Goal: Share content: Share content

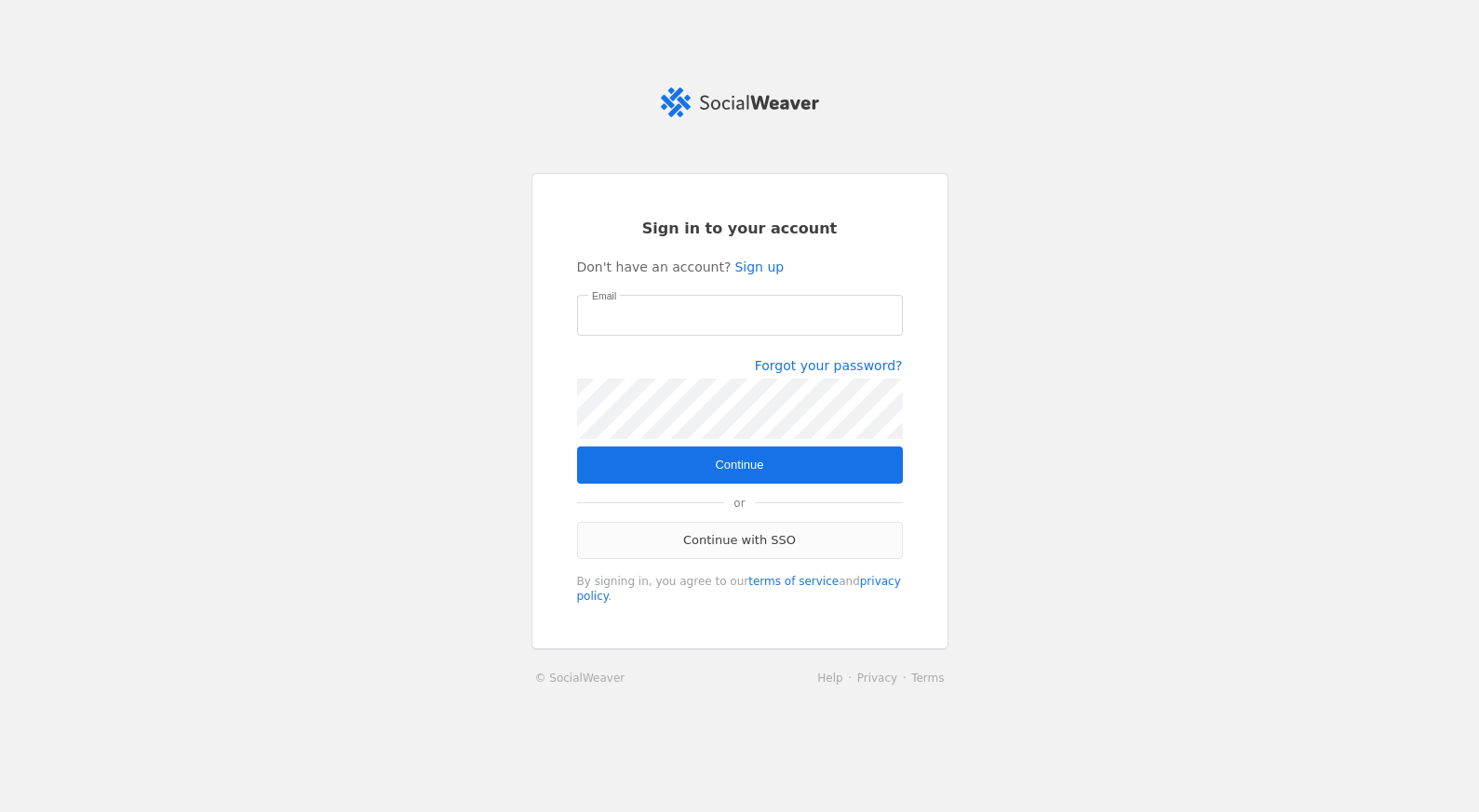
type input "shelby.scholze@jll.com"
click at [806, 544] on link "Continue with SSO" at bounding box center [740, 540] width 326 height 37
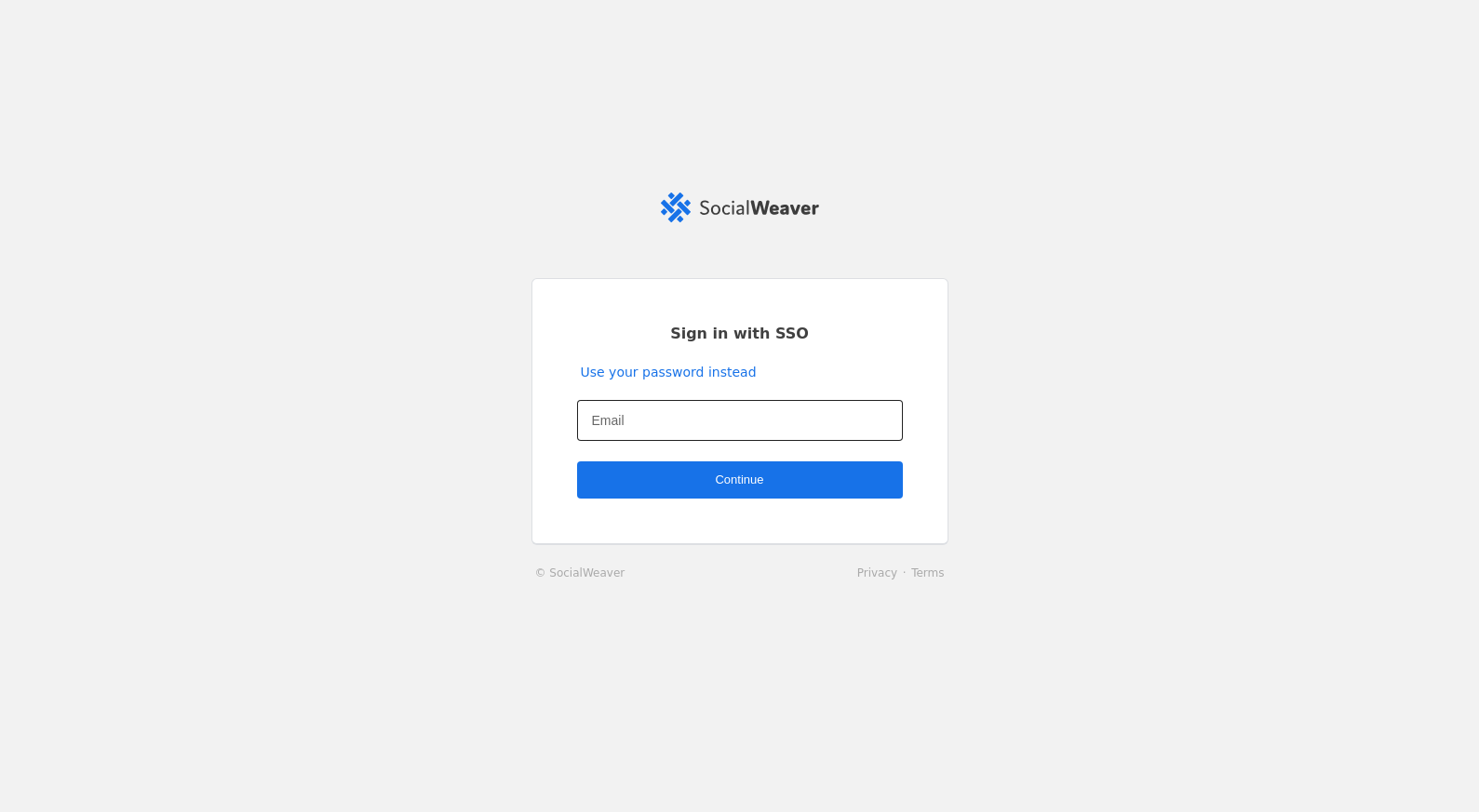
click at [670, 422] on input "Email" at bounding box center [740, 421] width 296 height 23
type input "S"
type input "shelby.scholze@jll.com"
click at [767, 481] on span "undefined" at bounding box center [740, 480] width 326 height 37
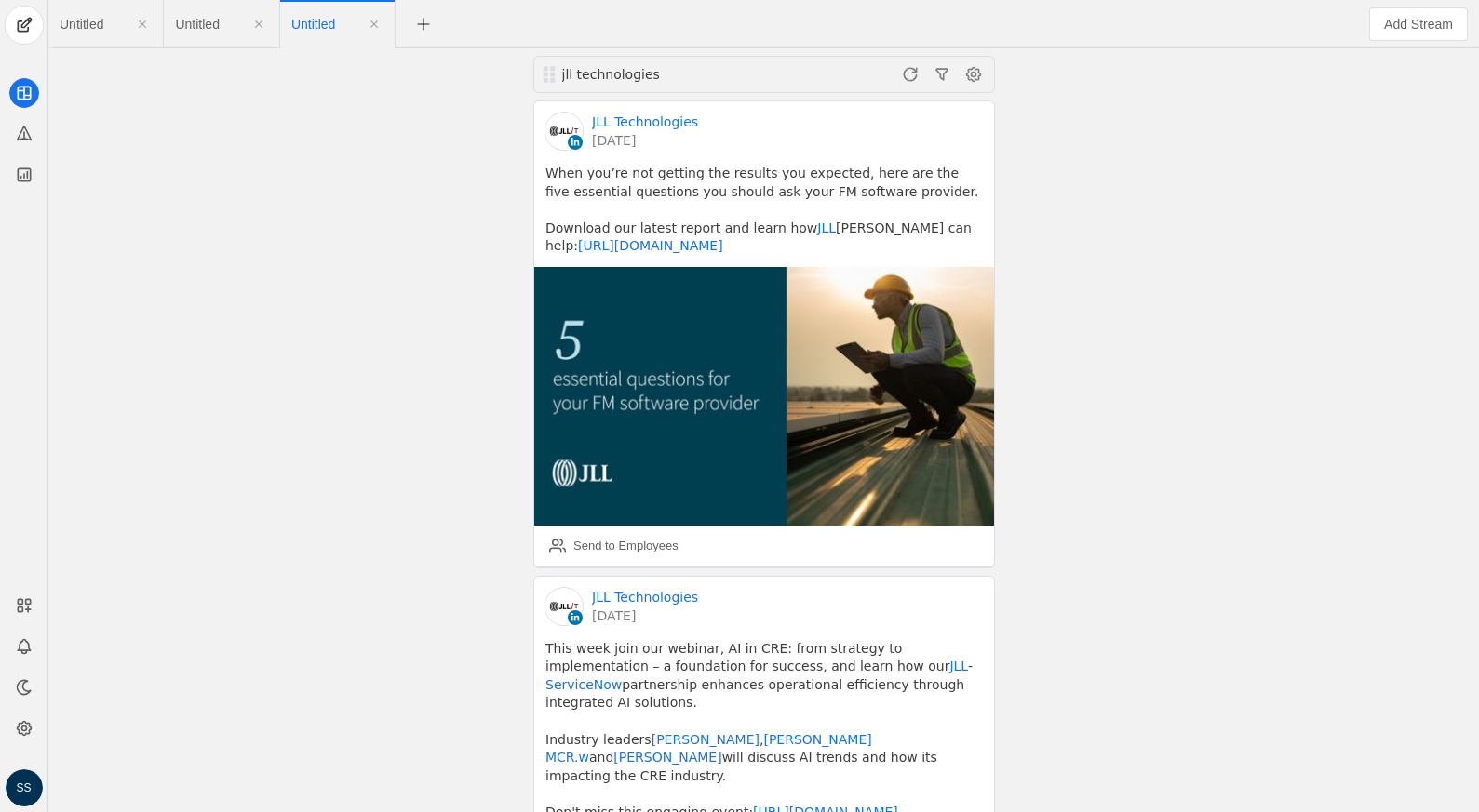
click at [77, 27] on span "Untitled" at bounding box center [81, 25] width 43 height 13
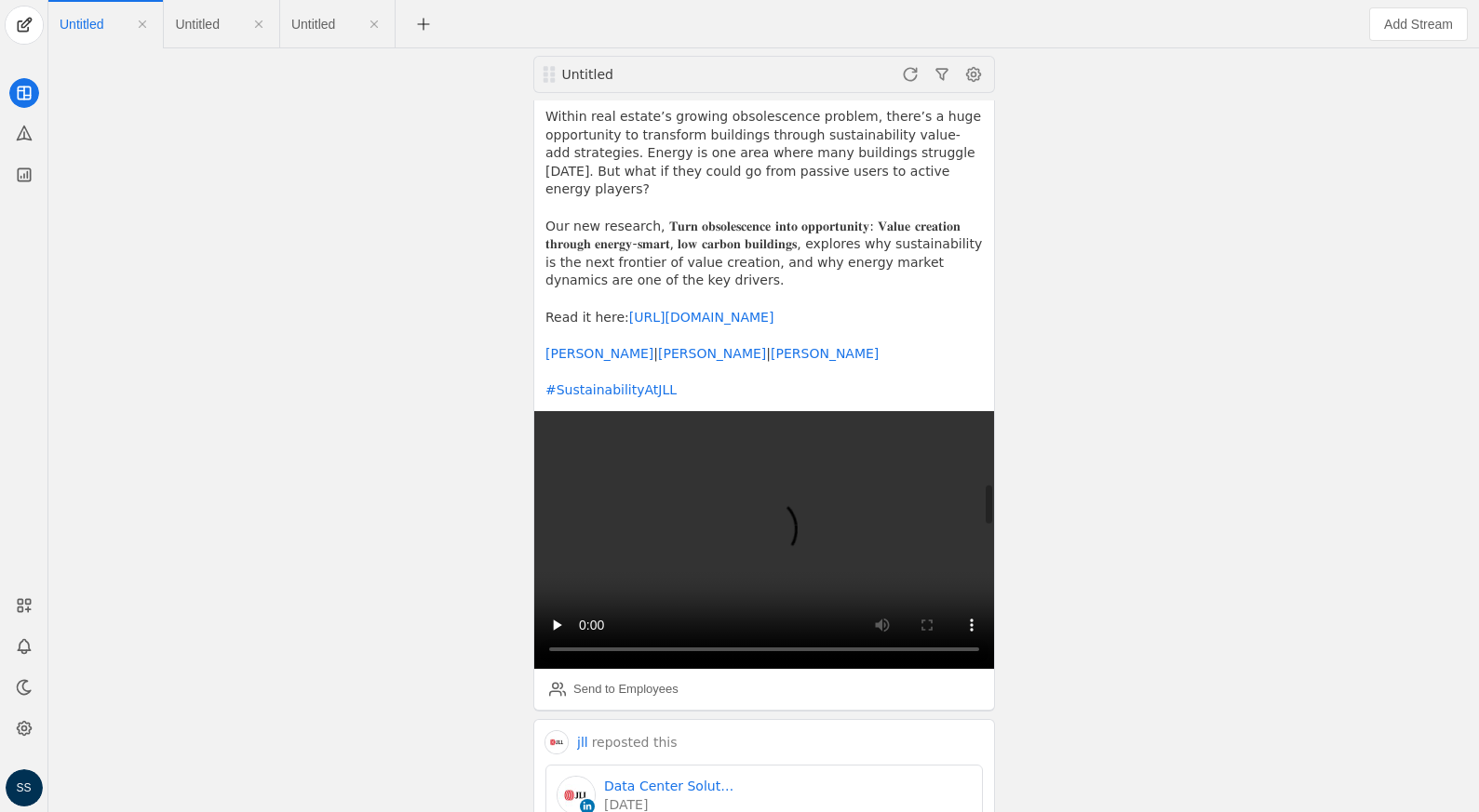
scroll to position [7241, 0]
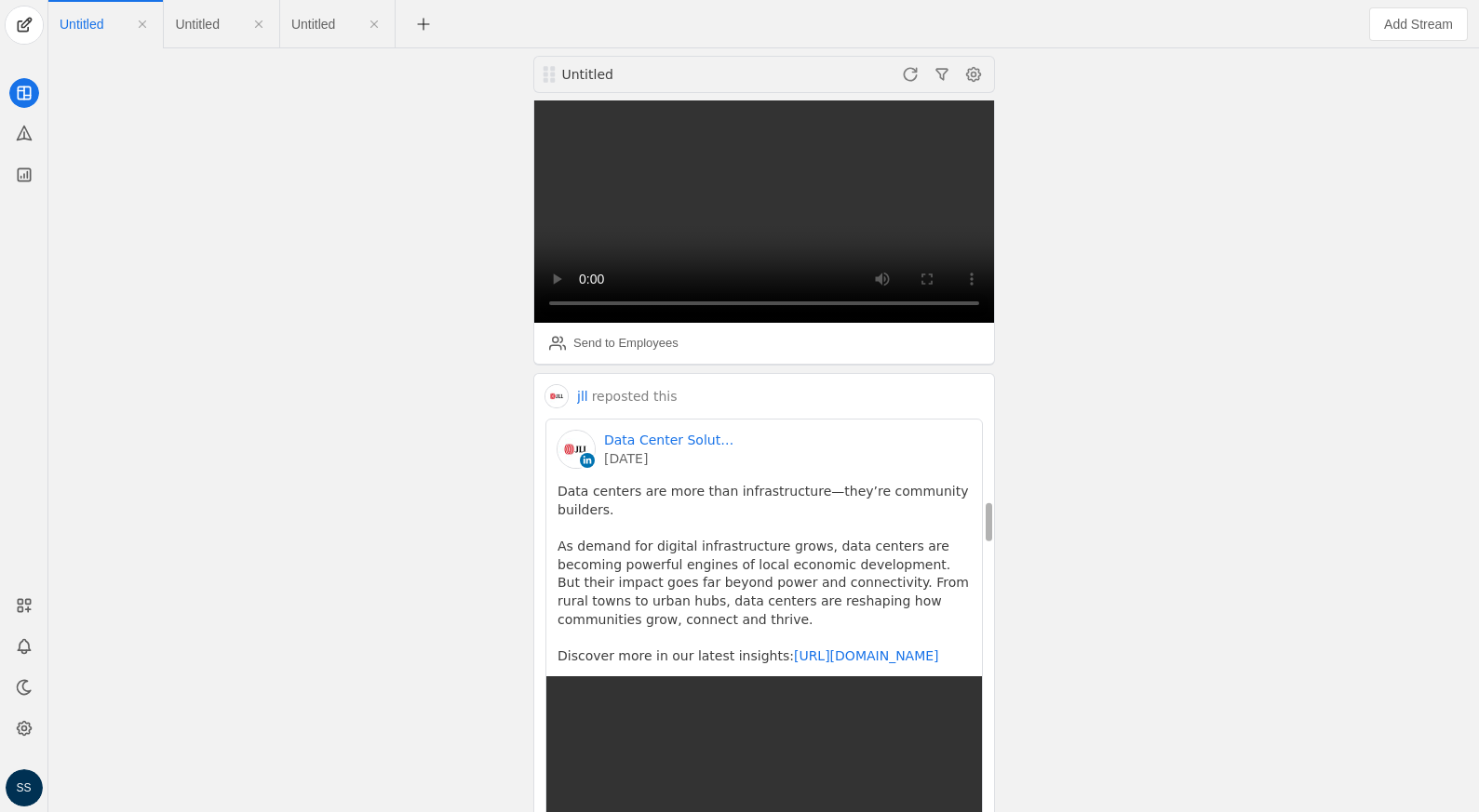
click at [636, 449] on link "[DATE]" at bounding box center [669, 459] width 130 height 19
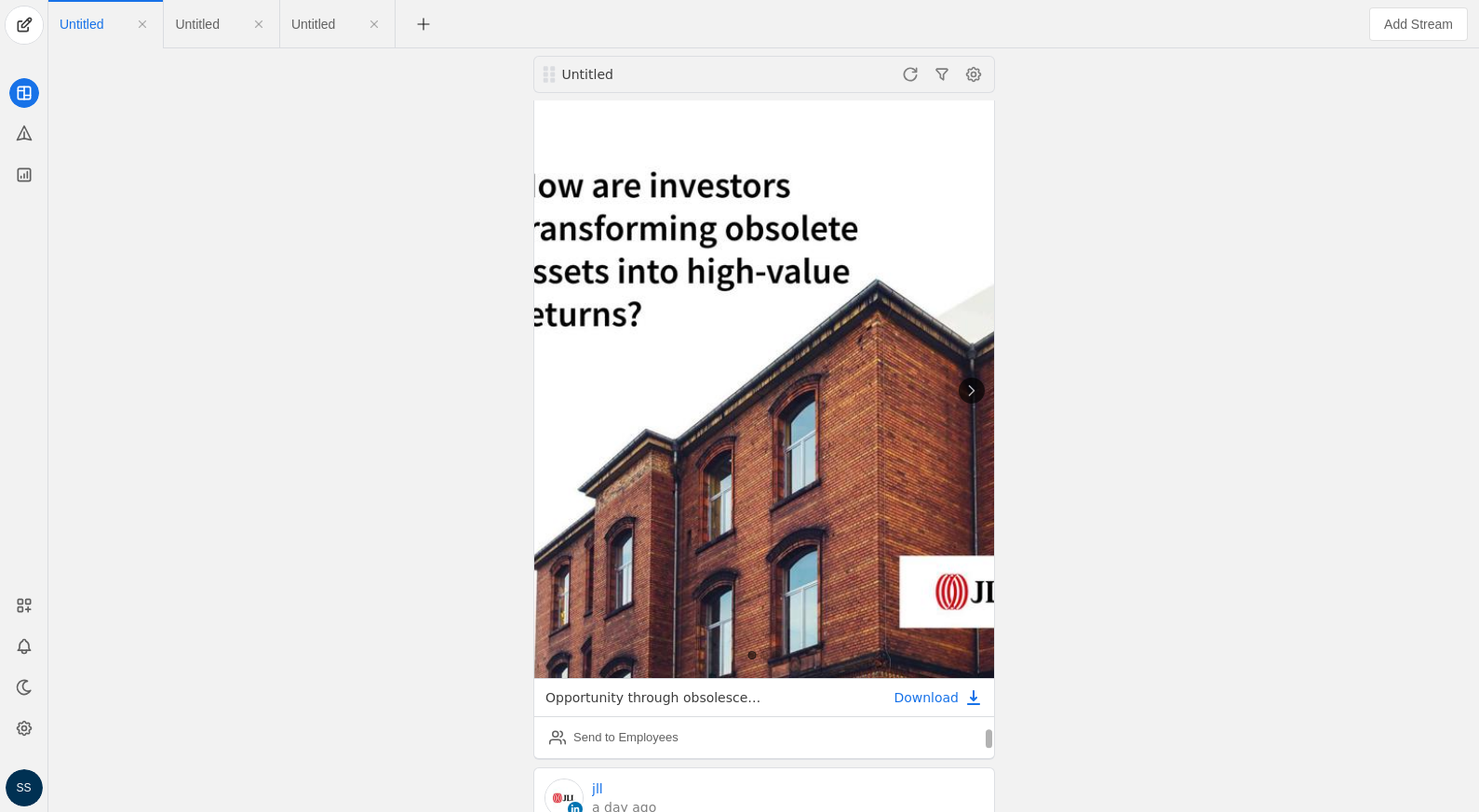
scroll to position [24488, 0]
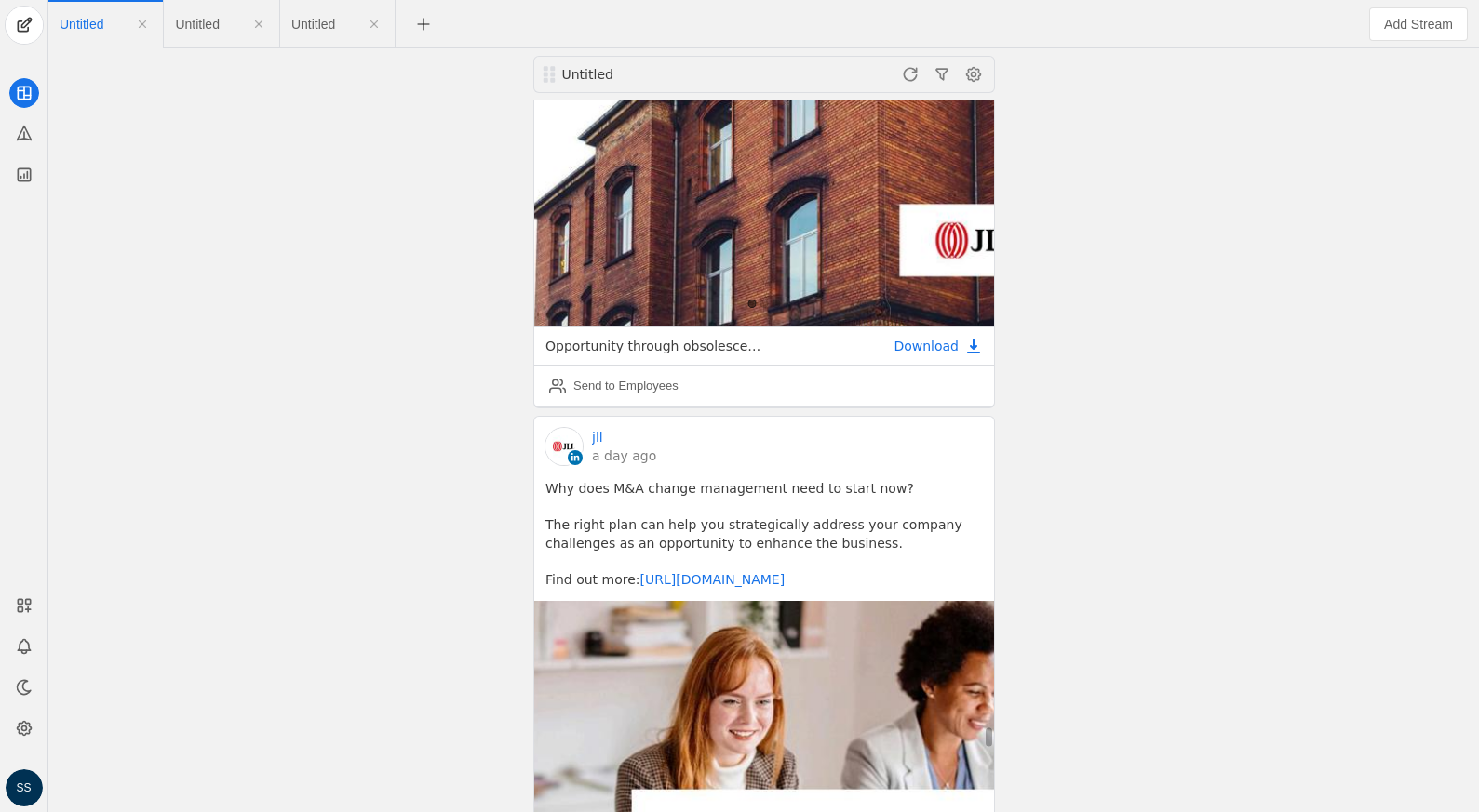
scroll to position [24869, 0]
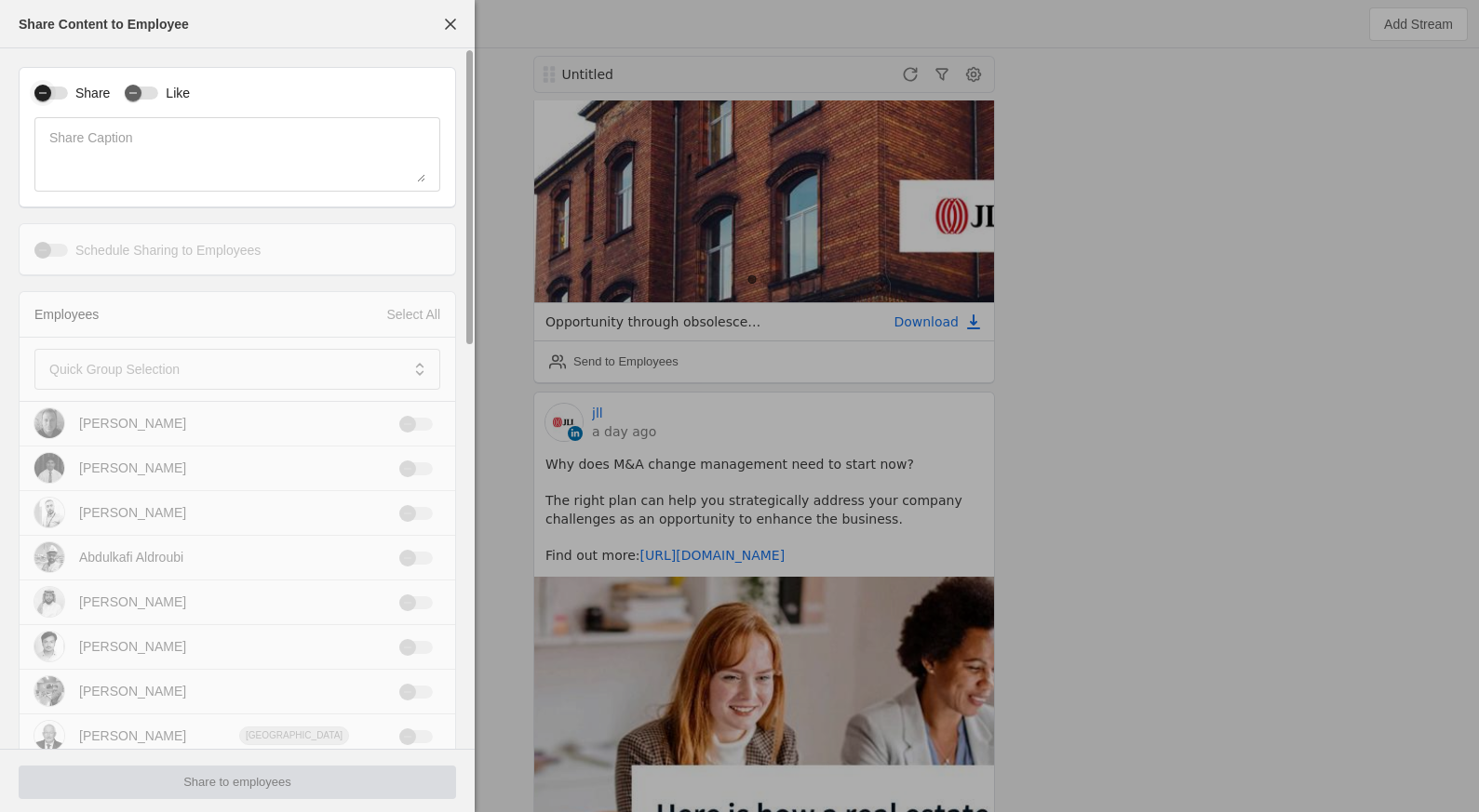
click at [49, 93] on div "button" at bounding box center [42, 93] width 17 height 17
click at [130, 379] on mat-label "Quick Group Selection" at bounding box center [114, 369] width 130 height 23
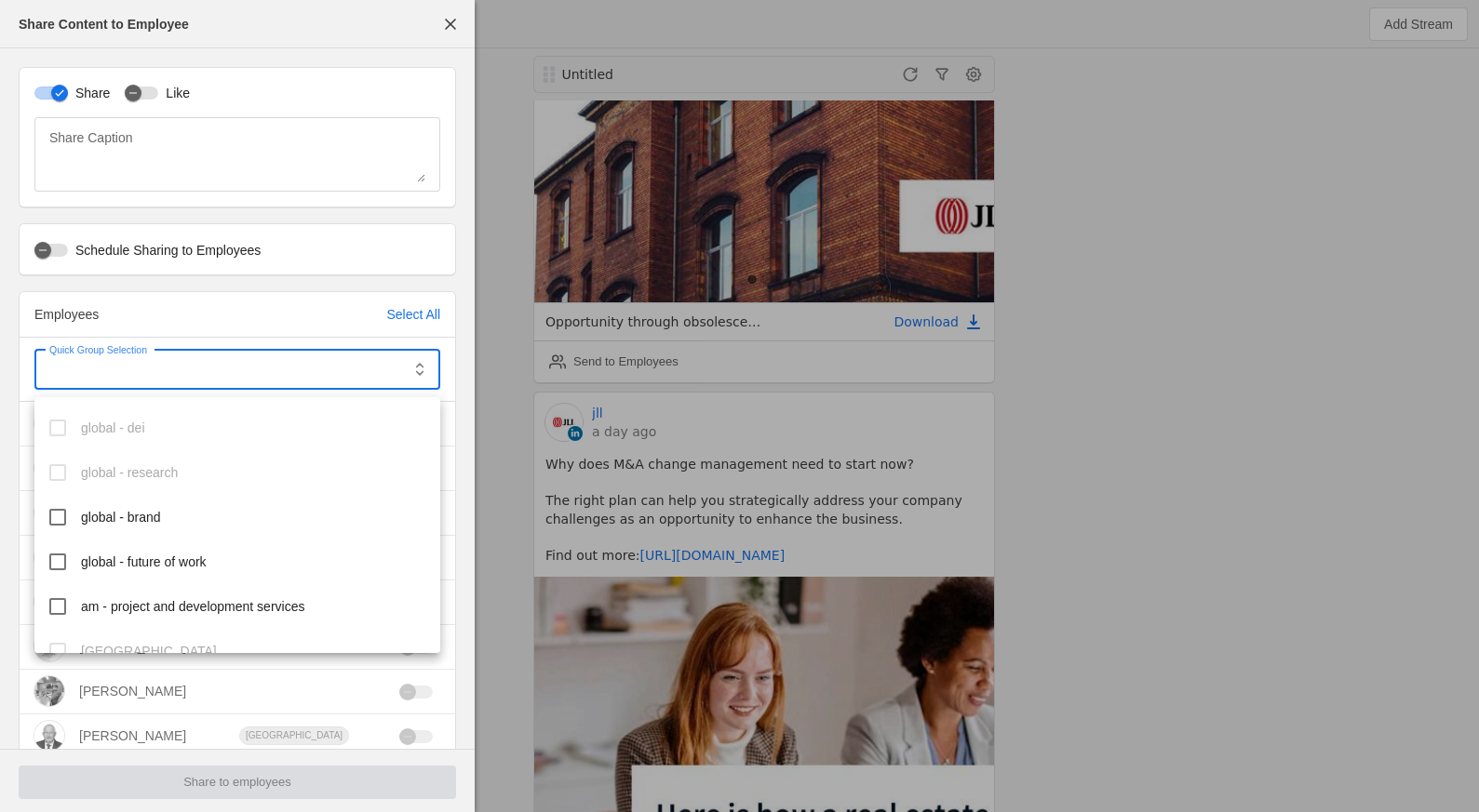
scroll to position [593, 0]
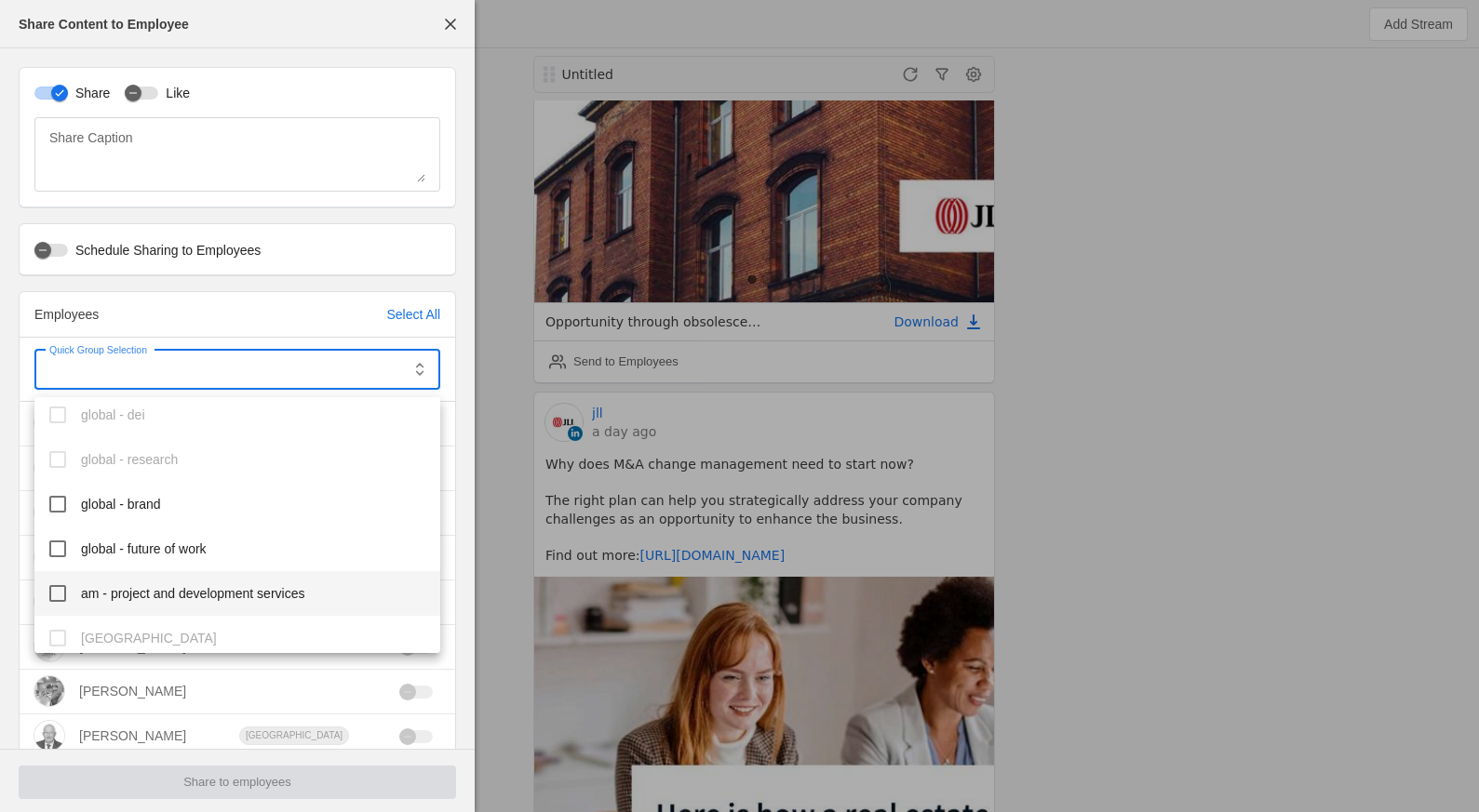
click at [184, 587] on span "am - project and development services" at bounding box center [193, 594] width 223 height 19
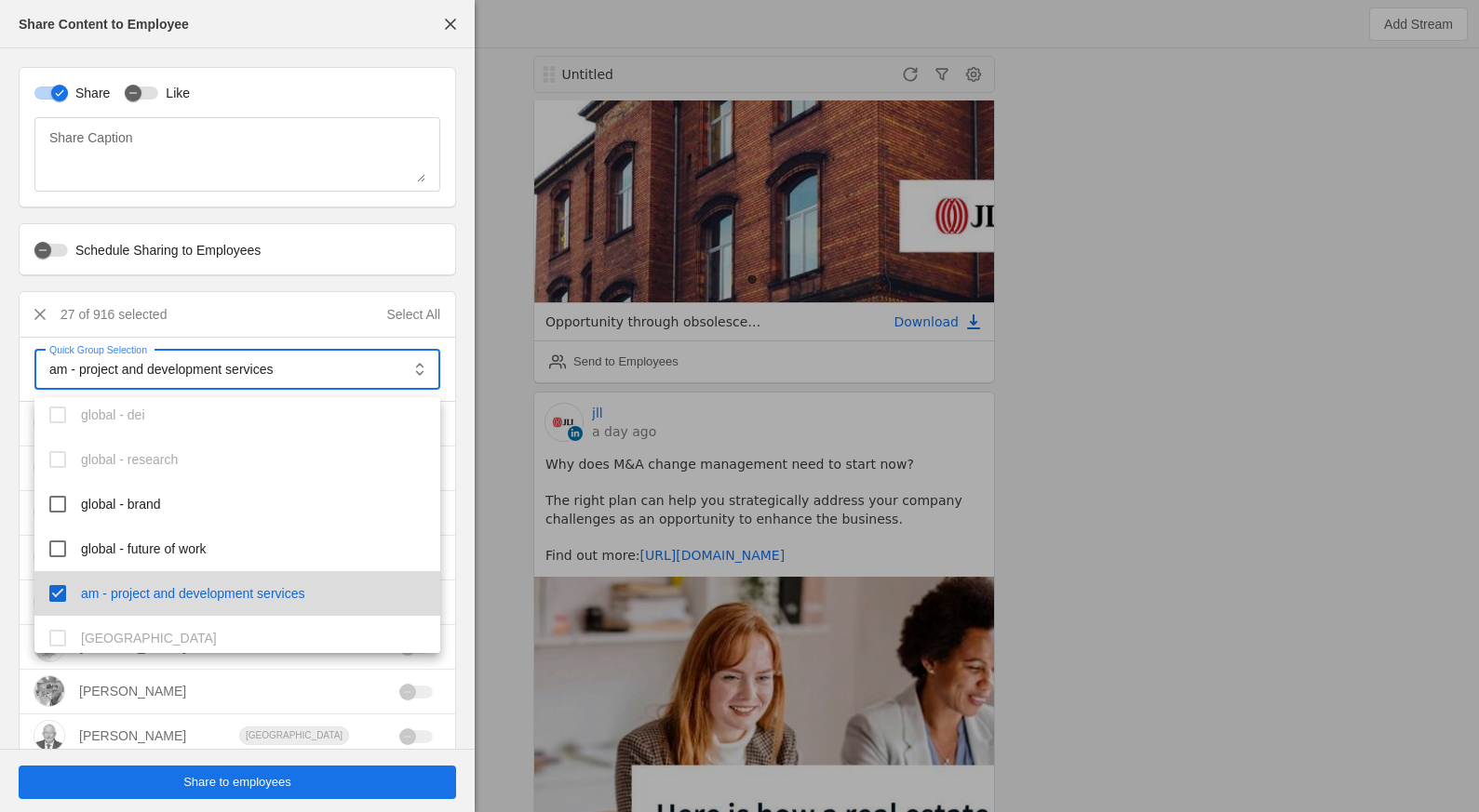
click at [186, 601] on span "am - project and development services" at bounding box center [193, 594] width 223 height 19
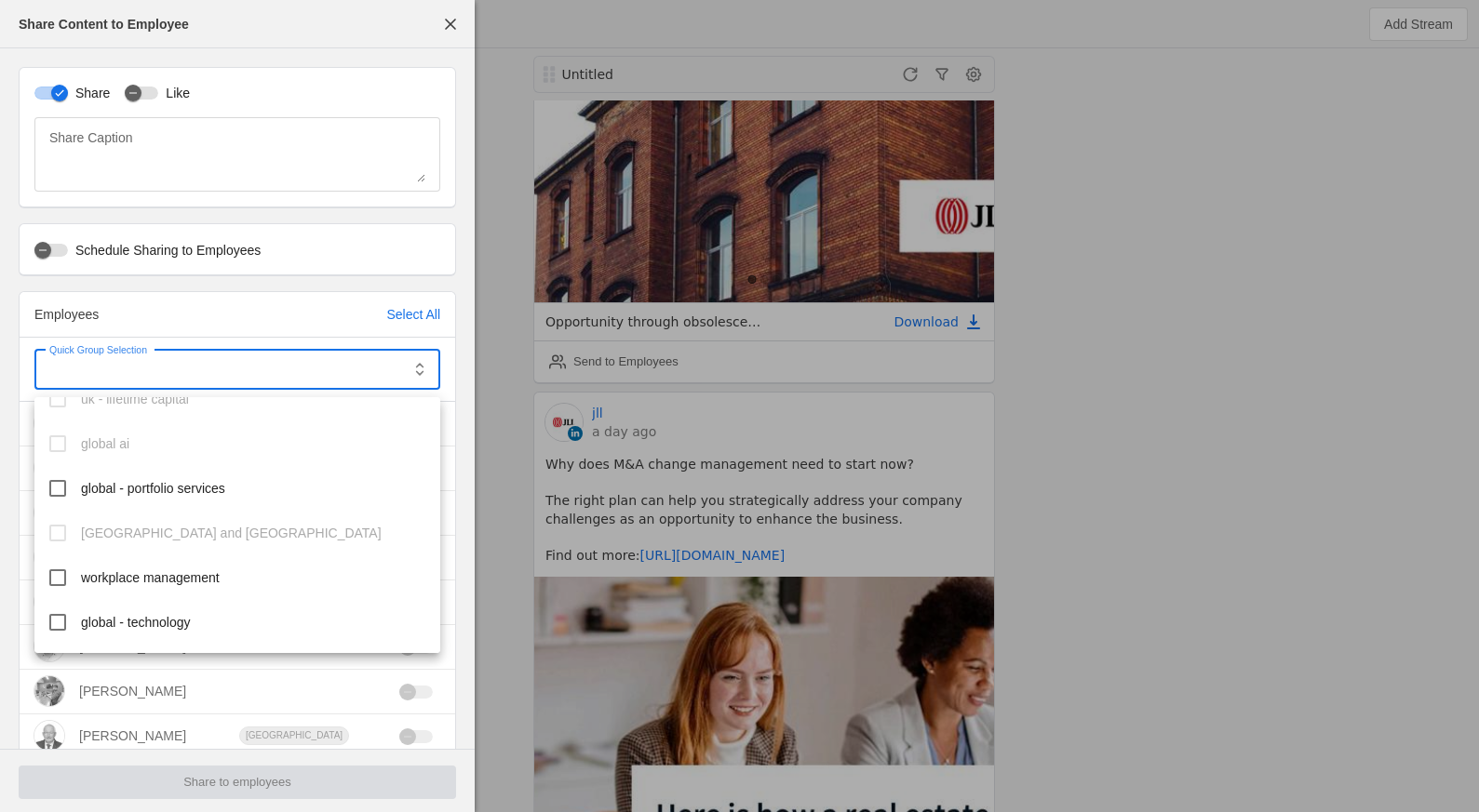
scroll to position [204, 0]
click at [162, 489] on span "global - portfolio services" at bounding box center [153, 491] width 144 height 19
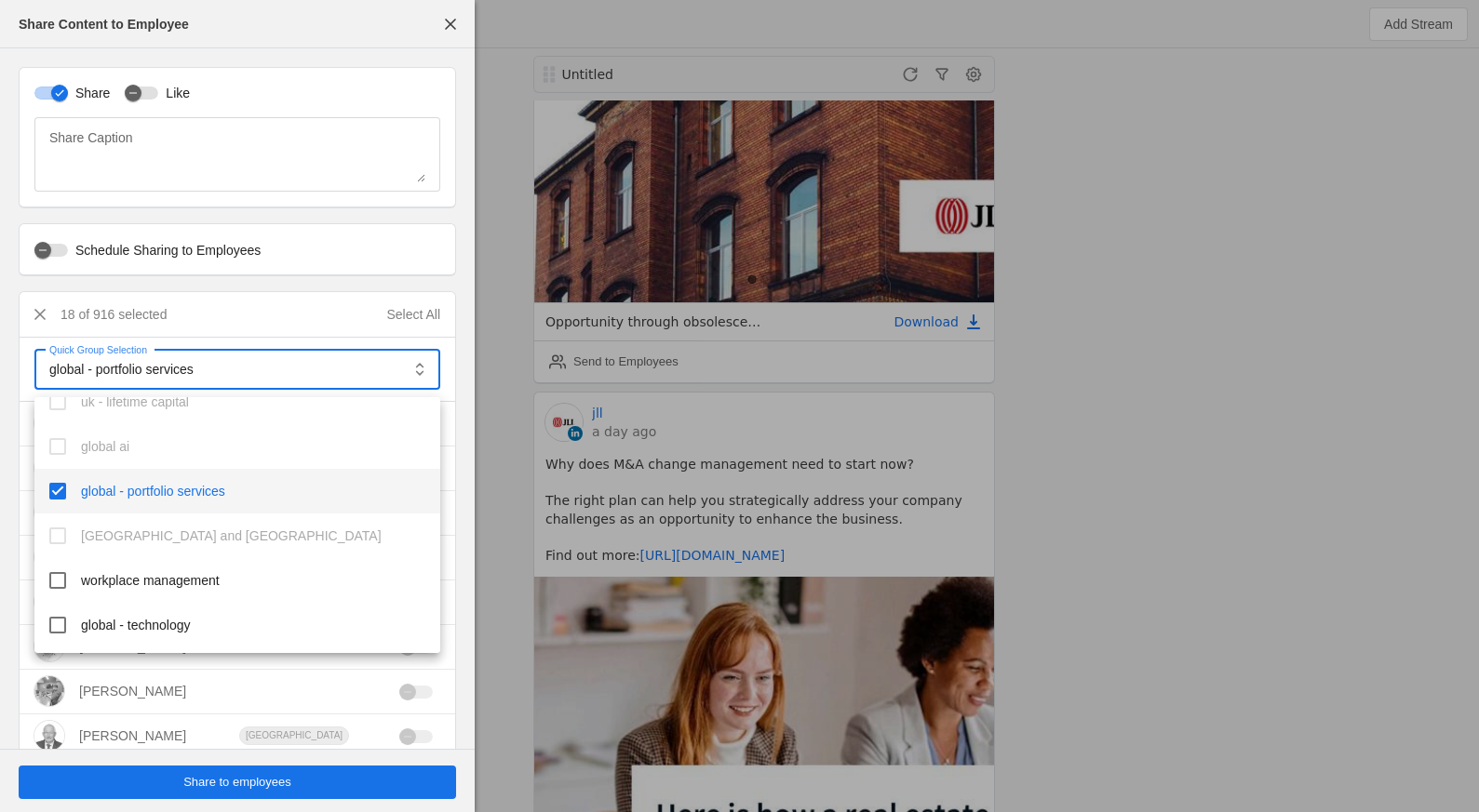
click at [243, 784] on div at bounding box center [740, 406] width 1479 height 812
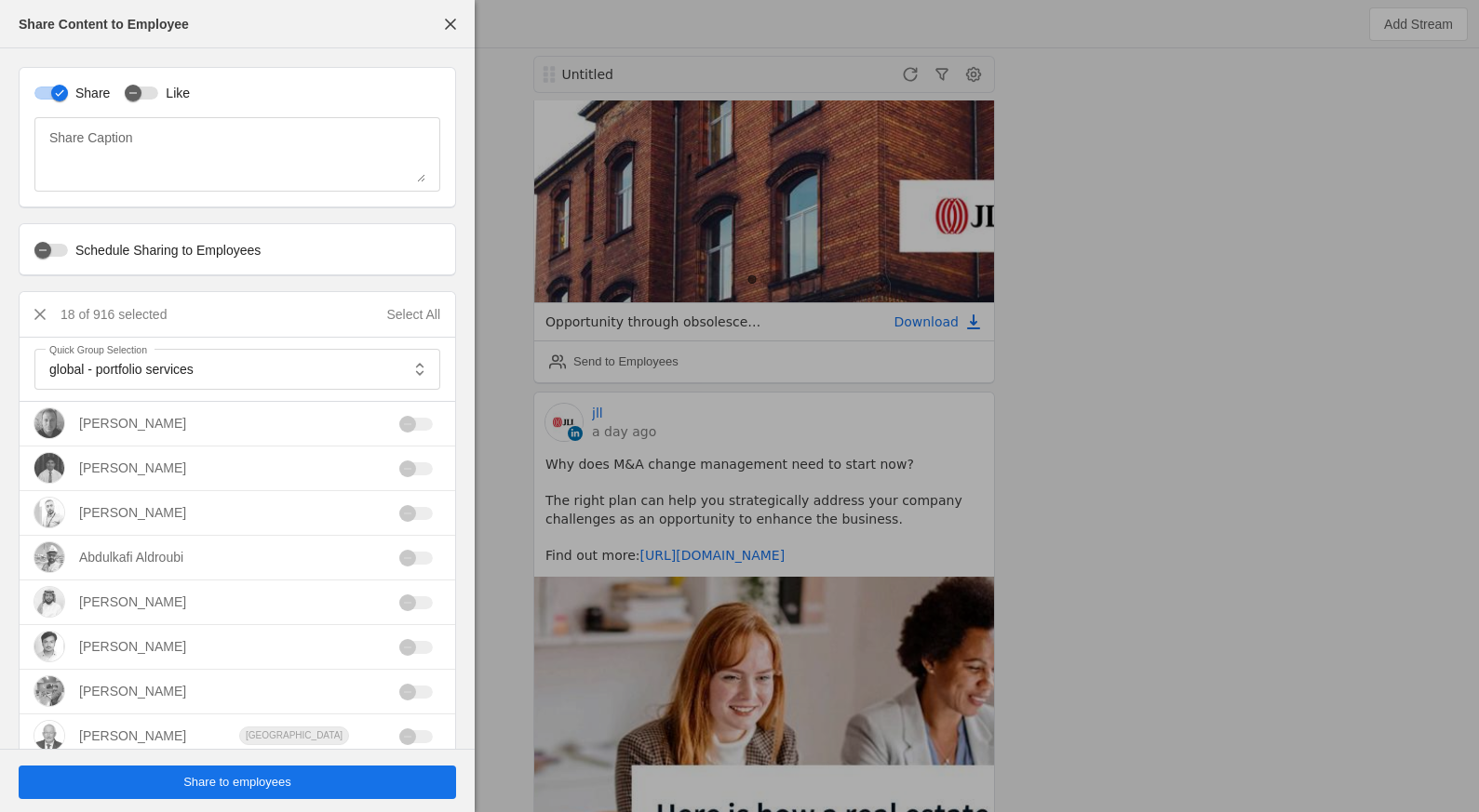
click at [227, 785] on span "Share to employees" at bounding box center [237, 783] width 108 height 19
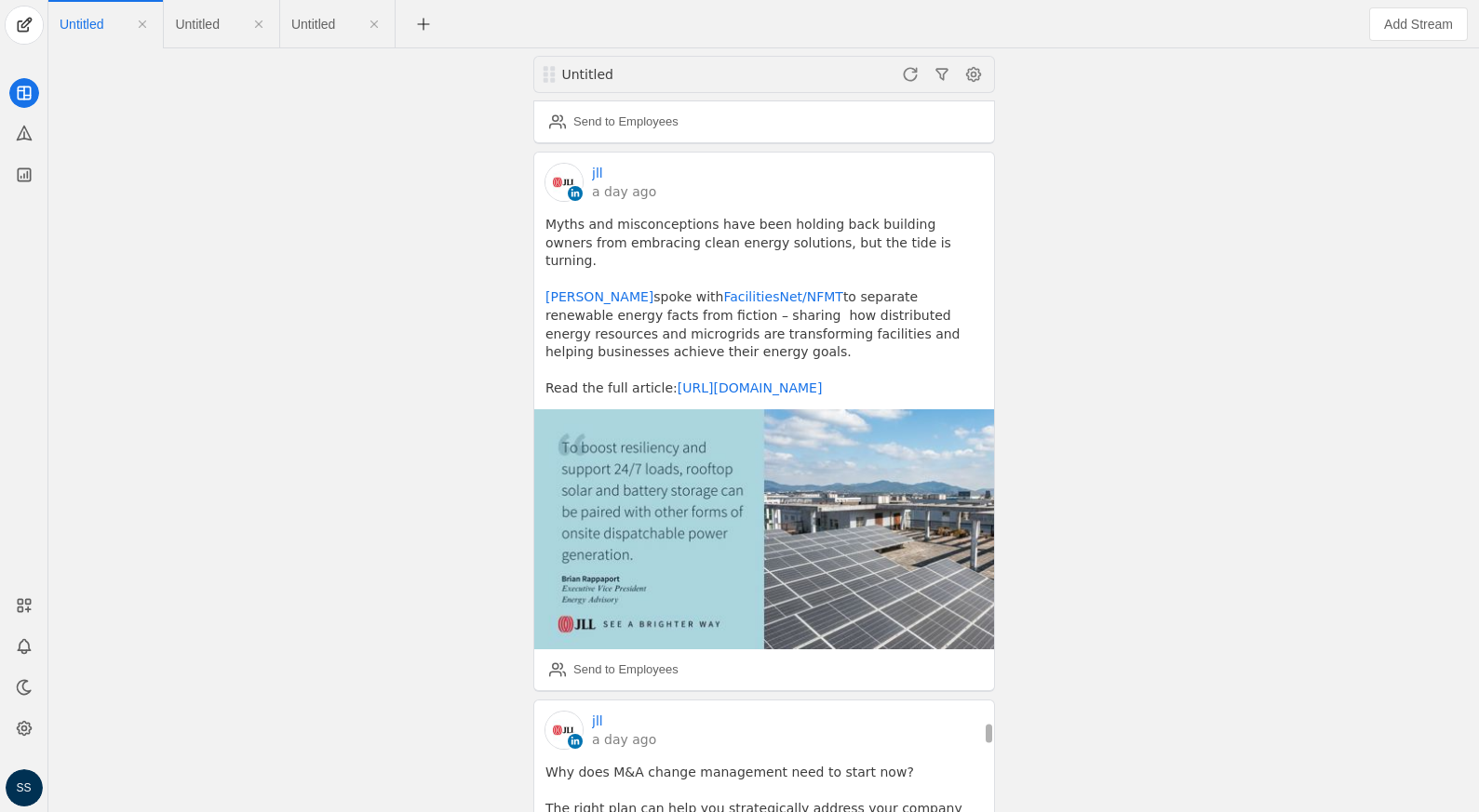
scroll to position [31188, 0]
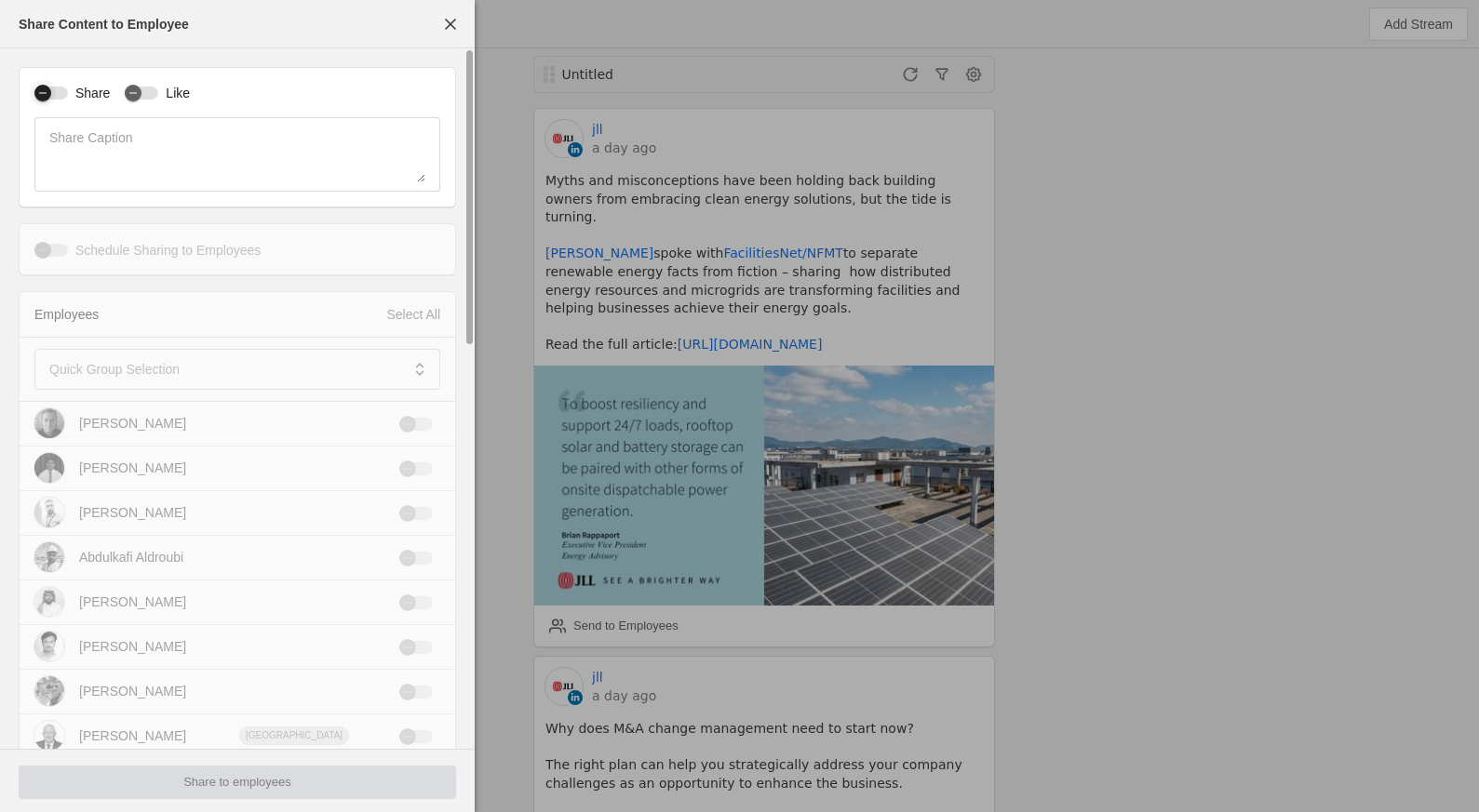
click at [51, 88] on div "button" at bounding box center [42, 93] width 17 height 17
click at [133, 374] on mat-label "Quick Group Selection" at bounding box center [114, 369] width 130 height 23
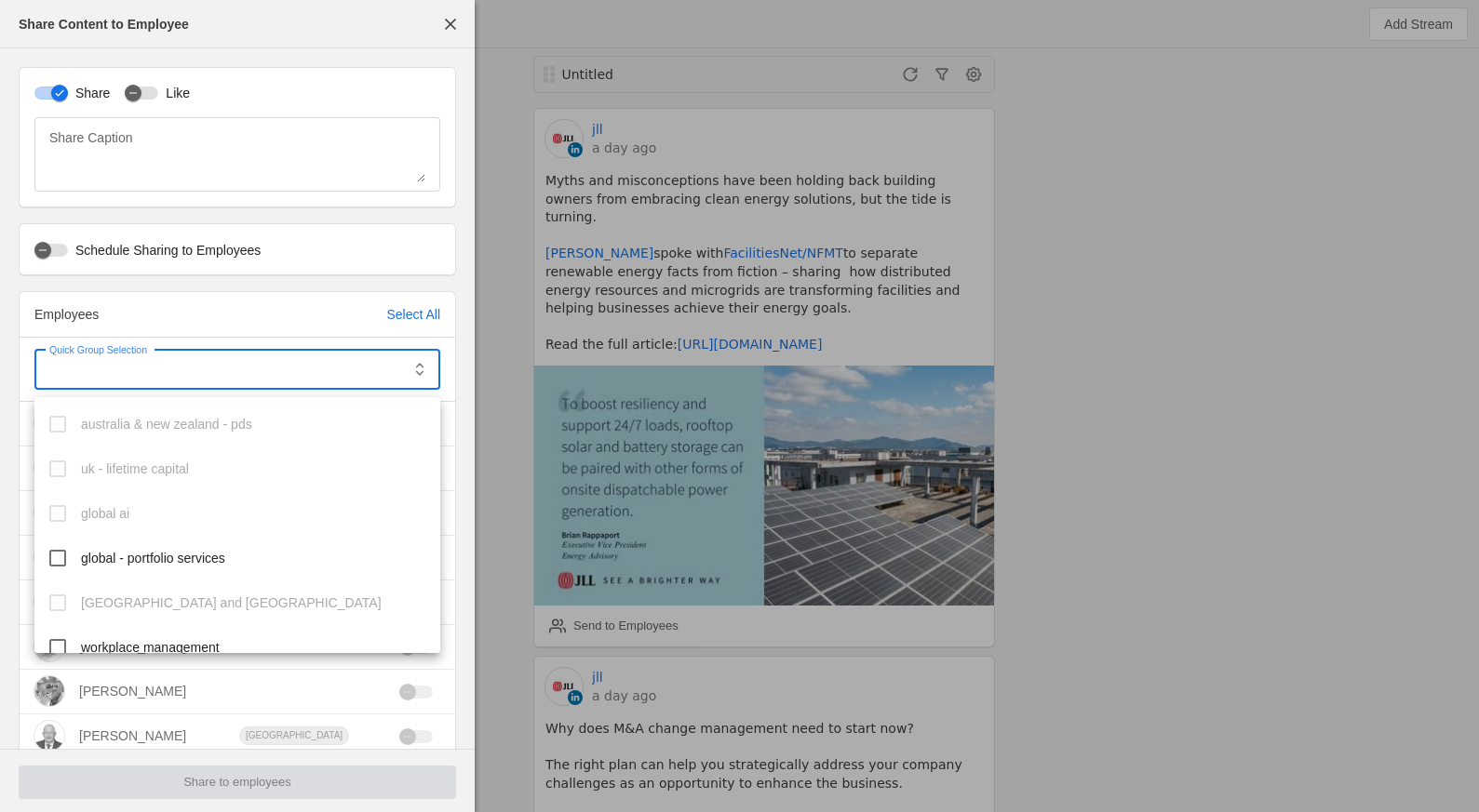
scroll to position [153, 0]
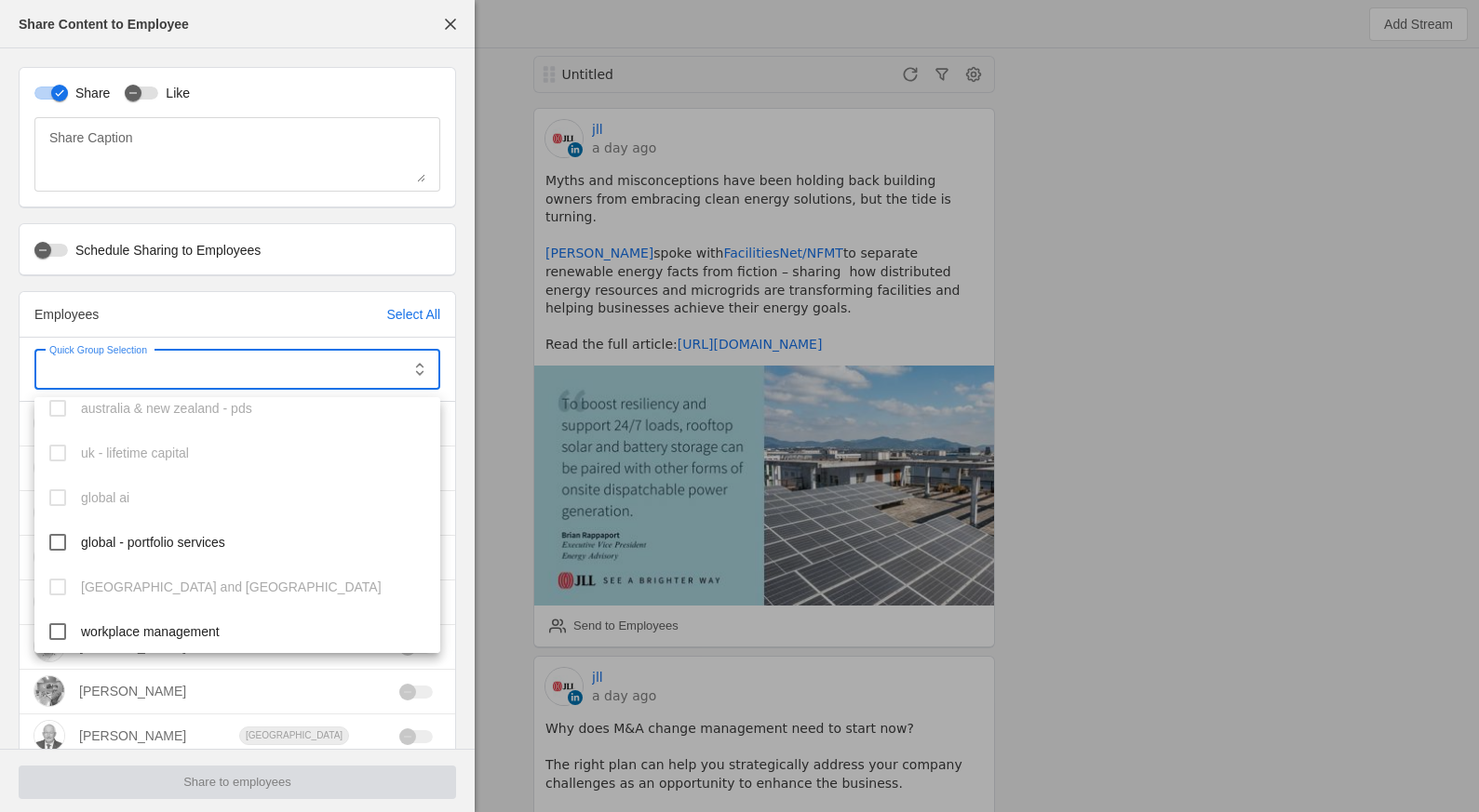
click at [168, 557] on mat-option "global - portfolio services" at bounding box center [237, 542] width 406 height 44
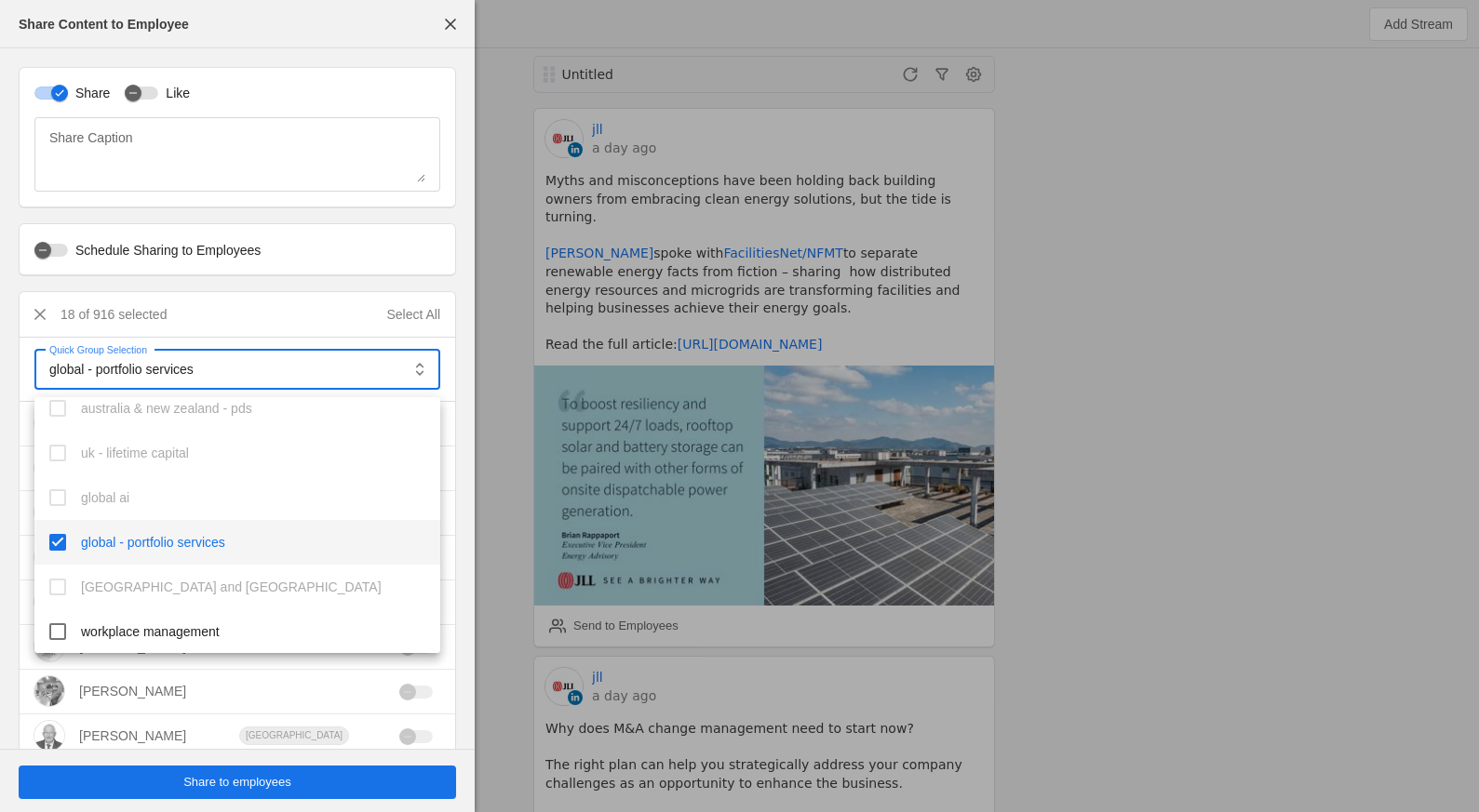
click at [255, 785] on div at bounding box center [740, 406] width 1479 height 812
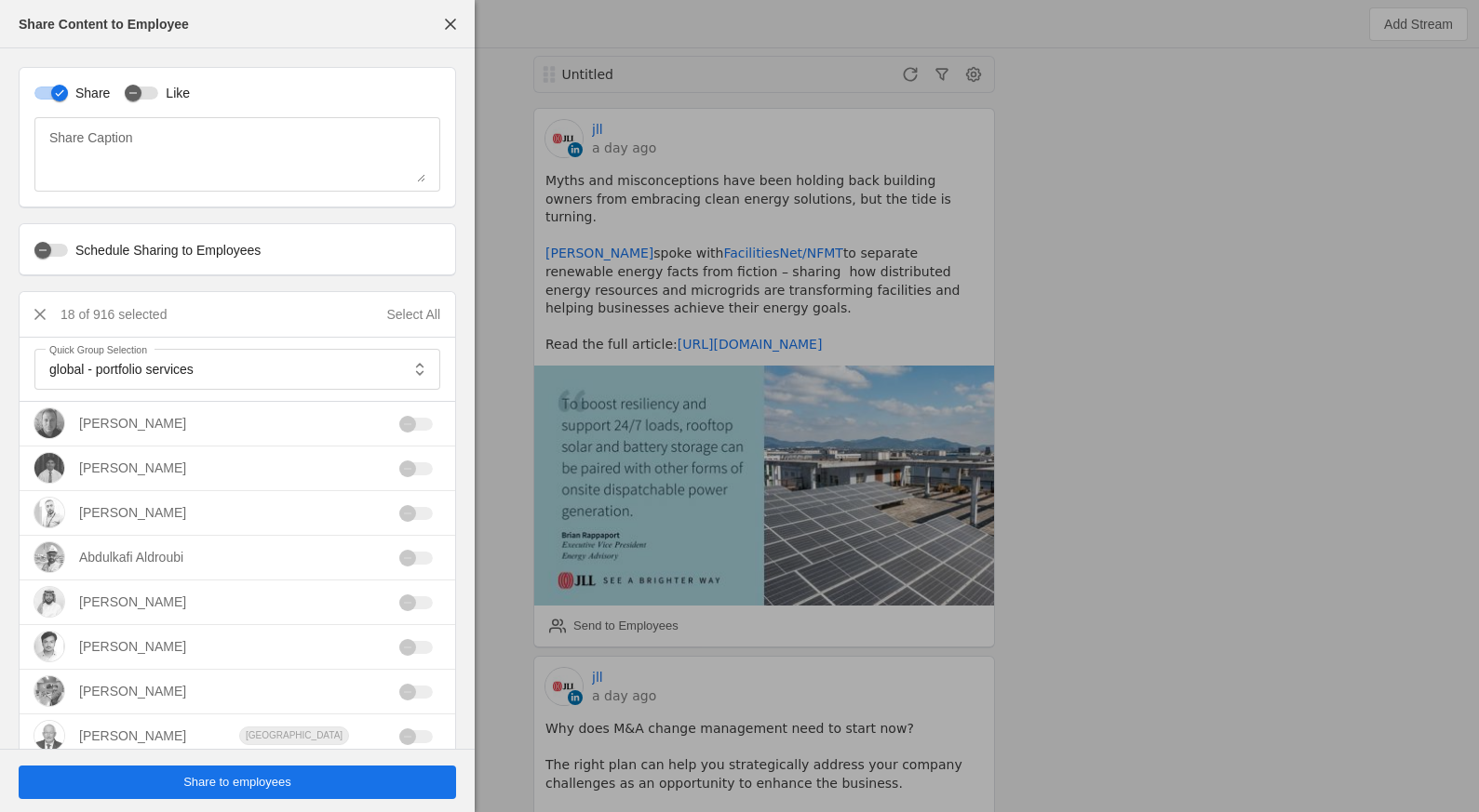
click at [255, 785] on span "Share to employees" at bounding box center [237, 783] width 108 height 19
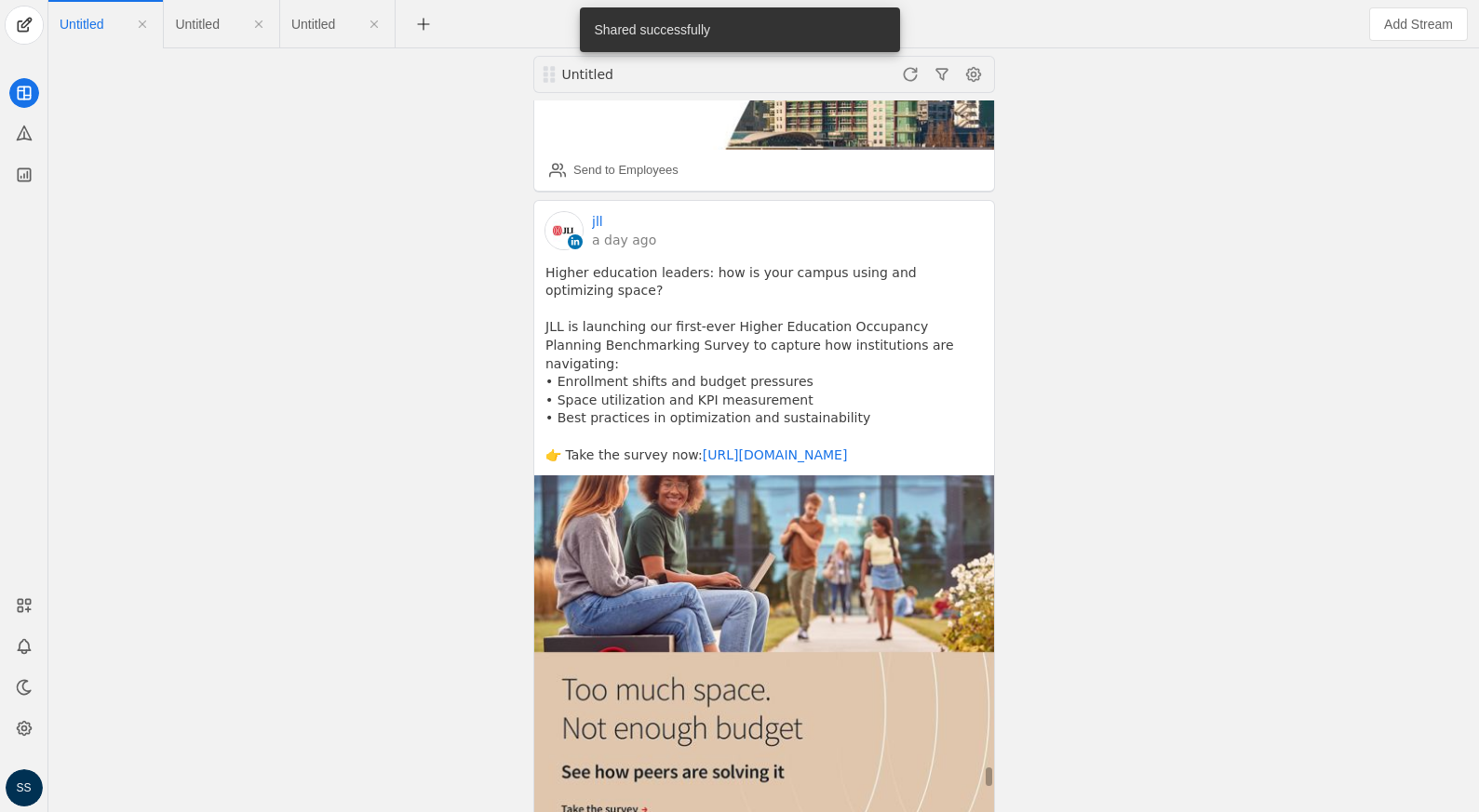
scroll to position [33309, 0]
